Goal: Task Accomplishment & Management: Complete application form

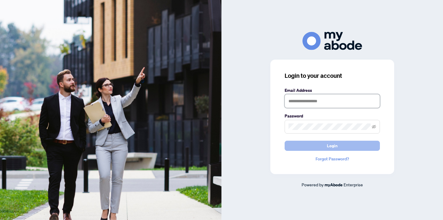
type input "**********"
click at [333, 144] on span "Login" at bounding box center [332, 146] width 11 height 10
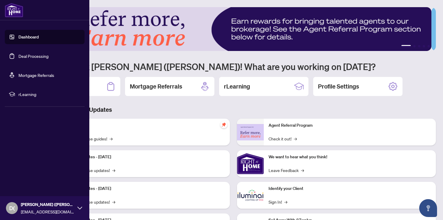
click at [30, 58] on link "Deal Processing" at bounding box center [33, 55] width 30 height 5
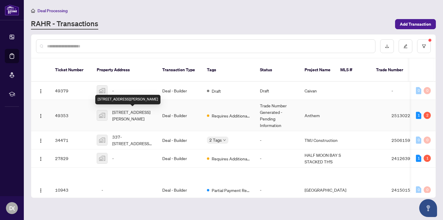
click at [116, 115] on span "19-601 Glenroy Gilbert Drive #19, Ottawa, Nepean, ON, Canada" at bounding box center [132, 115] width 40 height 13
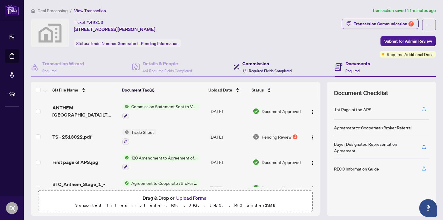
click at [277, 65] on h4 "Commission" at bounding box center [266, 63] width 49 height 7
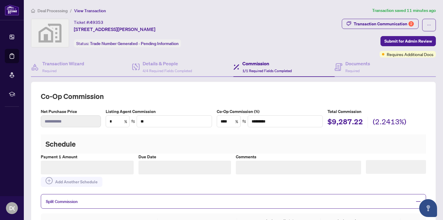
scroll to position [30, 0]
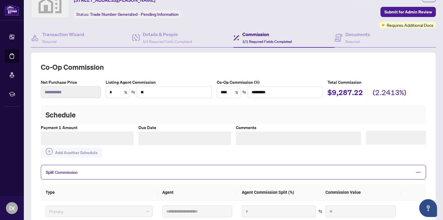
type textarea "**********"
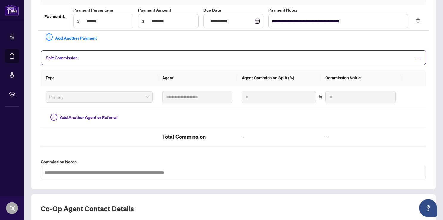
scroll to position [0, 0]
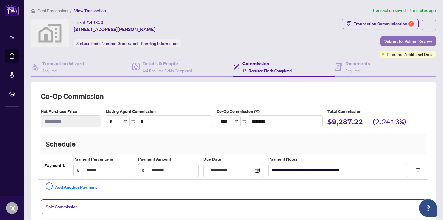
click at [412, 42] on span "Submit for Admin Review" at bounding box center [408, 41] width 48 height 10
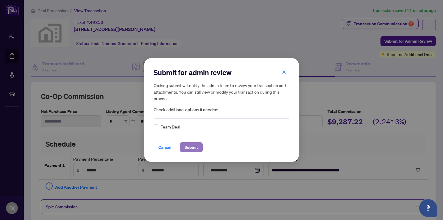
click at [186, 147] on span "Submit" at bounding box center [191, 147] width 13 height 10
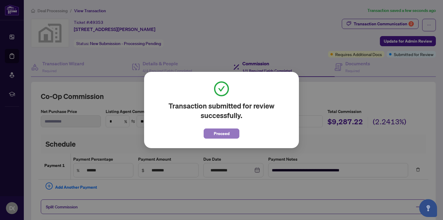
click at [228, 135] on span "Proceed" at bounding box center [222, 134] width 16 height 10
